Goal: Navigation & Orientation: Find specific page/section

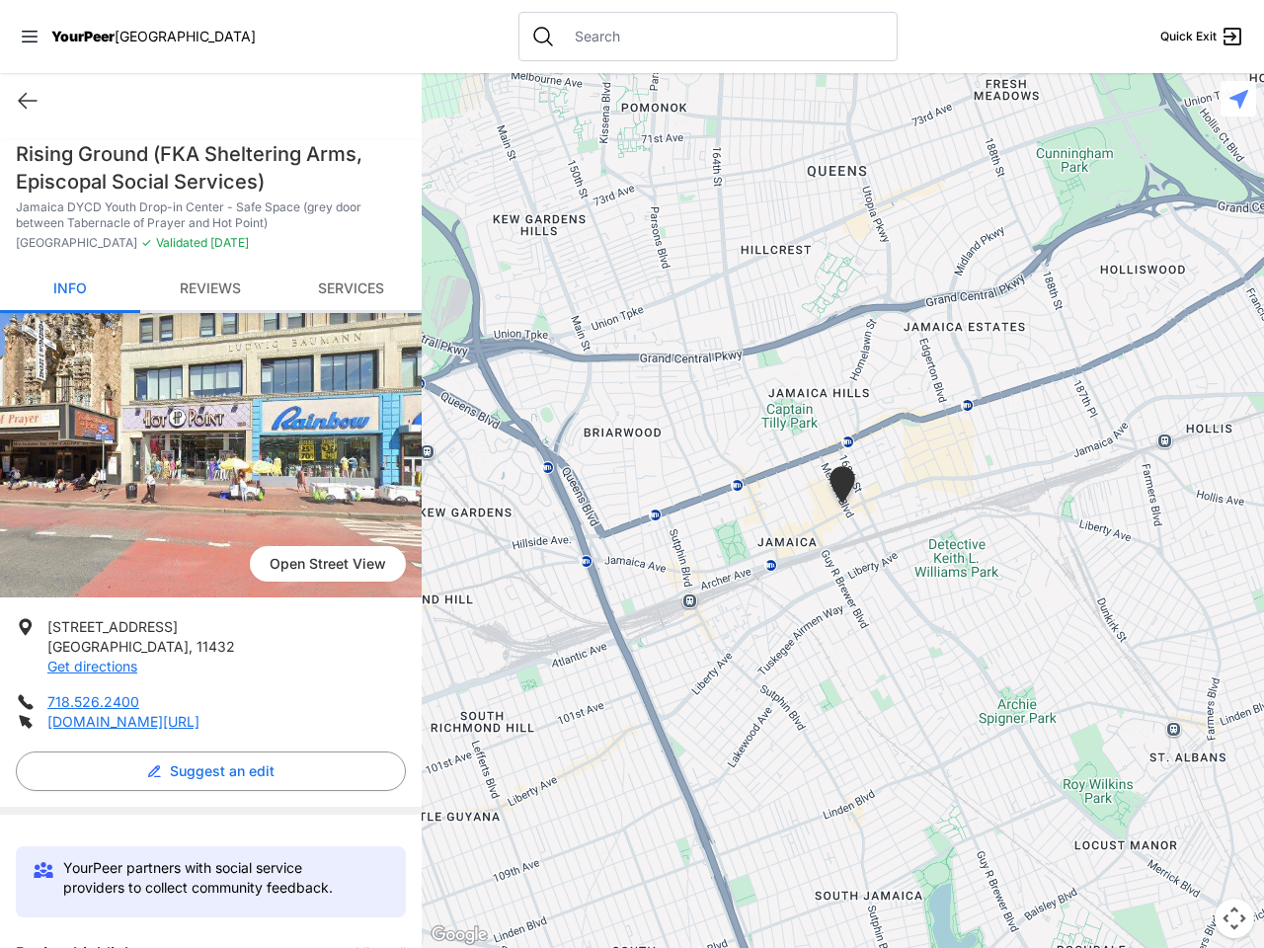
click at [30, 37] on icon at bounding box center [30, 37] width 16 height 12
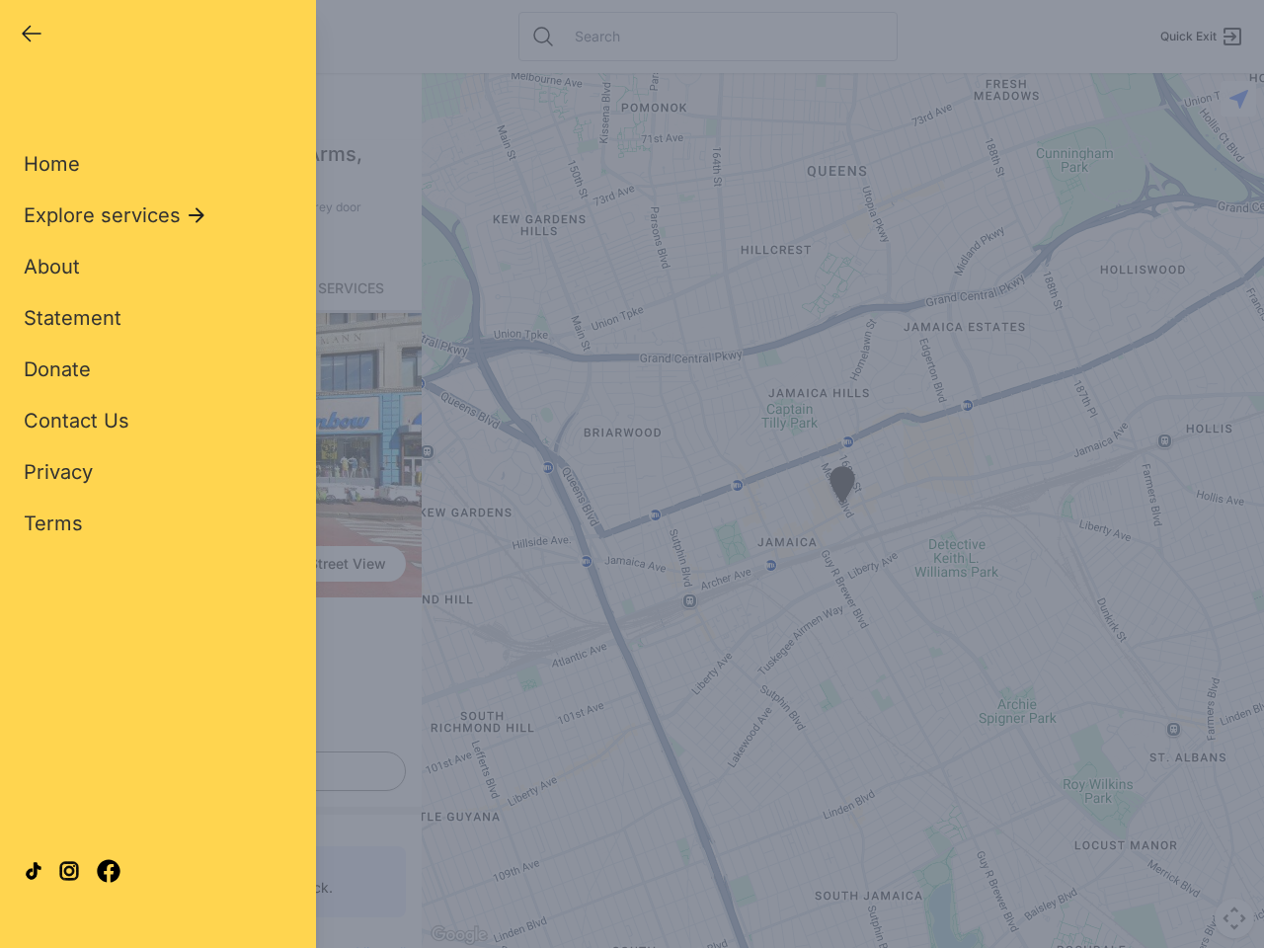
click at [28, 101] on div "Home Explore services About Statement Donate Contact Us Privacy Terms" at bounding box center [158, 312] width 269 height 450
click at [205, 771] on div "Single Adult Families Soup Kitchen Food Pantry Toiletries Restrooms Showers Lau…" at bounding box center [158, 452] width 269 height 731
click at [371, 945] on div "Close panel YourPeer [GEOGRAPHIC_DATA] Quick Exit Single Adult Families Soup Ki…" at bounding box center [632, 474] width 1264 height 948
click at [843, 511] on div "Close panel YourPeer [GEOGRAPHIC_DATA] Quick Exit Single Adult Families Soup Ki…" at bounding box center [632, 474] width 1264 height 948
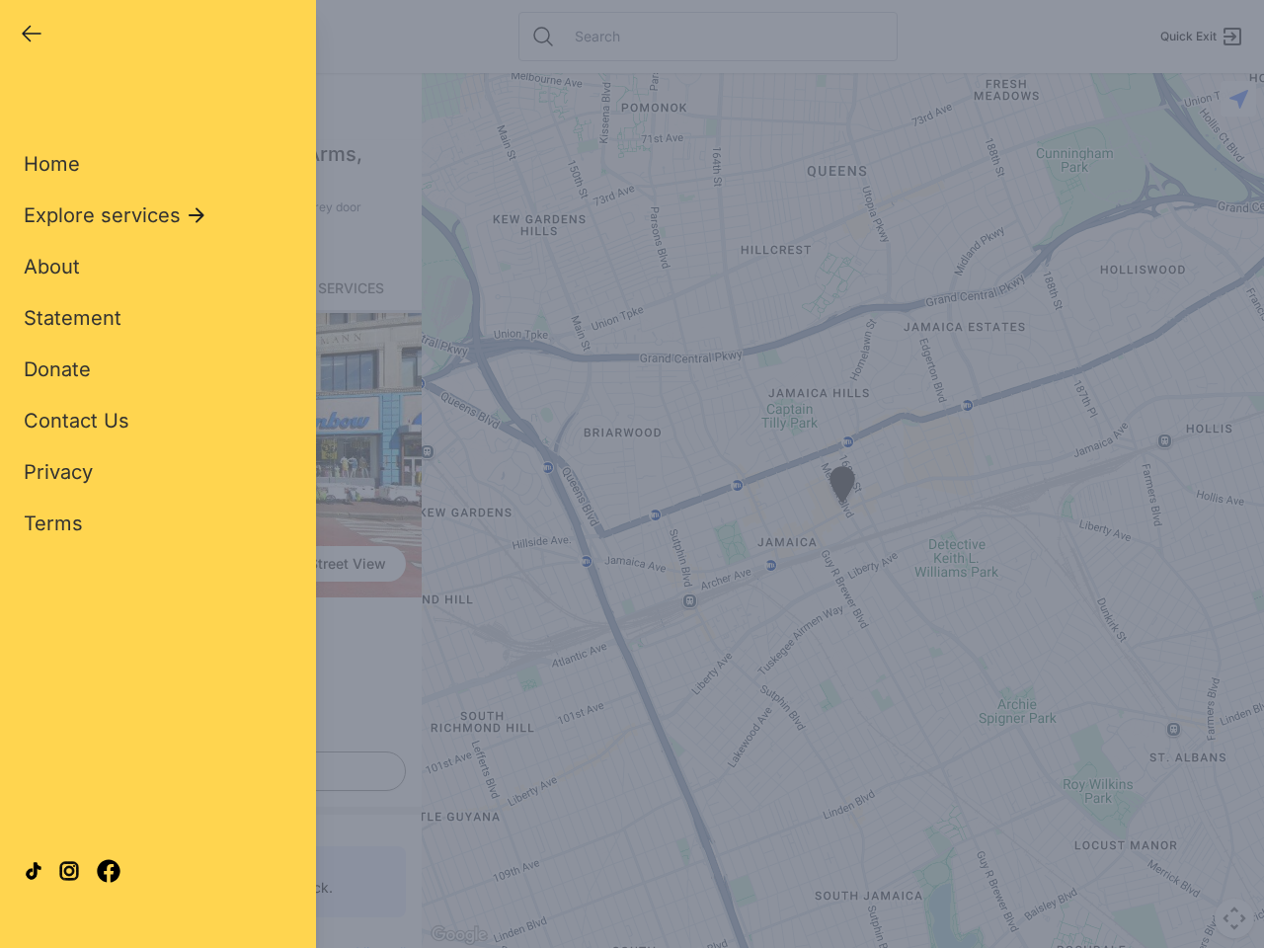
click at [843, 511] on div "Close panel YourPeer [GEOGRAPHIC_DATA] Quick Exit Single Adult Families Soup Ki…" at bounding box center [632, 474] width 1264 height 948
click at [843, 488] on div "Close panel YourPeer [GEOGRAPHIC_DATA] Quick Exit Single Adult Families Soup Ki…" at bounding box center [632, 474] width 1264 height 948
click at [1235, 919] on div "Close panel YourPeer [GEOGRAPHIC_DATA] Quick Exit Single Adult Families Soup Ki…" at bounding box center [632, 474] width 1264 height 948
click at [1239, 99] on div "Close panel YourPeer [GEOGRAPHIC_DATA] Quick Exit Single Adult Families Soup Ki…" at bounding box center [632, 474] width 1264 height 948
